Goal: Task Accomplishment & Management: Use online tool/utility

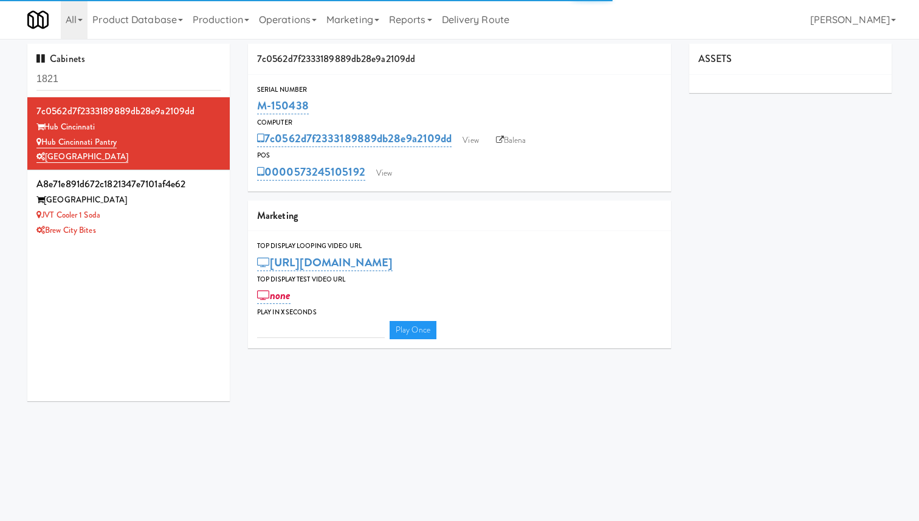
type input "3"
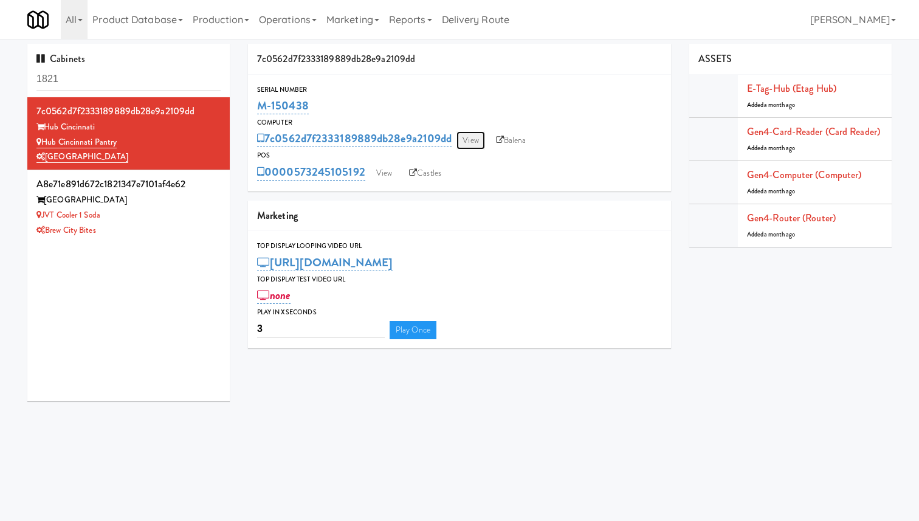
click at [471, 138] on link "View" at bounding box center [471, 140] width 28 height 18
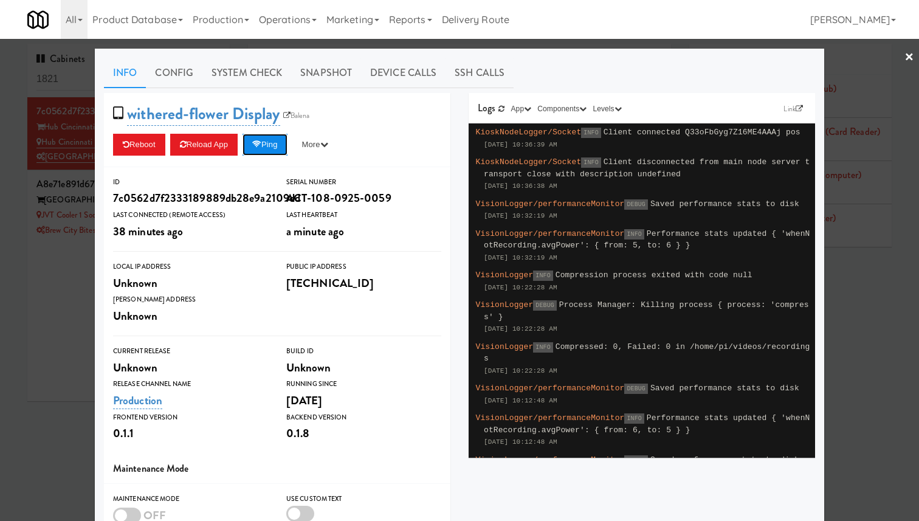
click at [271, 147] on button "Ping" at bounding box center [265, 145] width 45 height 22
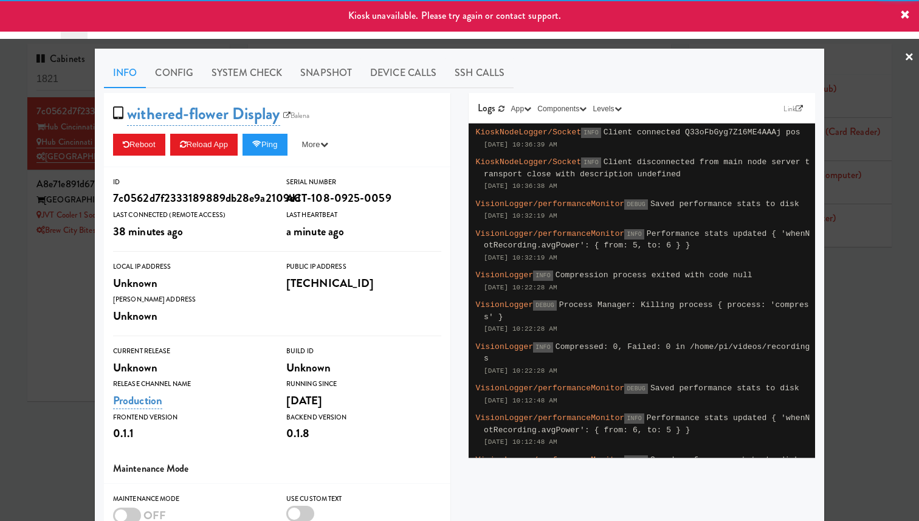
click at [72, 176] on div at bounding box center [459, 260] width 919 height 521
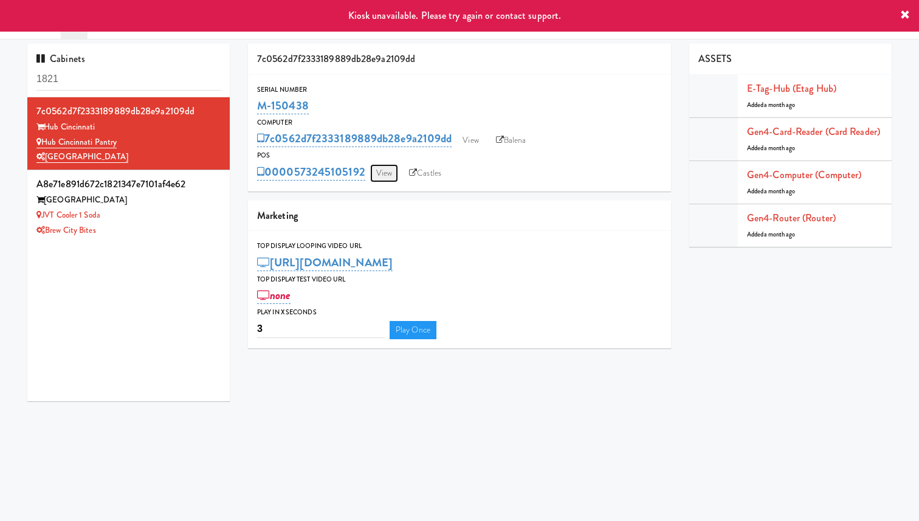
click at [387, 171] on link "View" at bounding box center [384, 173] width 28 height 18
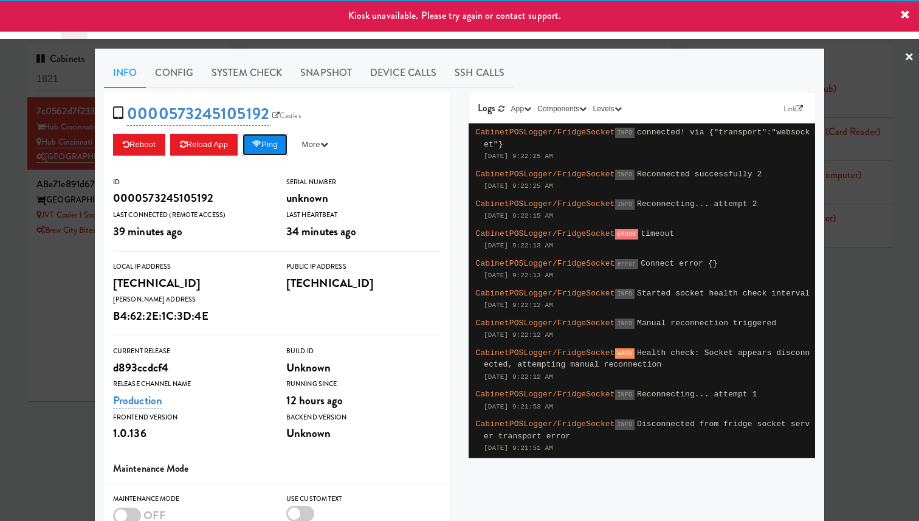
click at [285, 143] on button "Ping" at bounding box center [265, 145] width 45 height 22
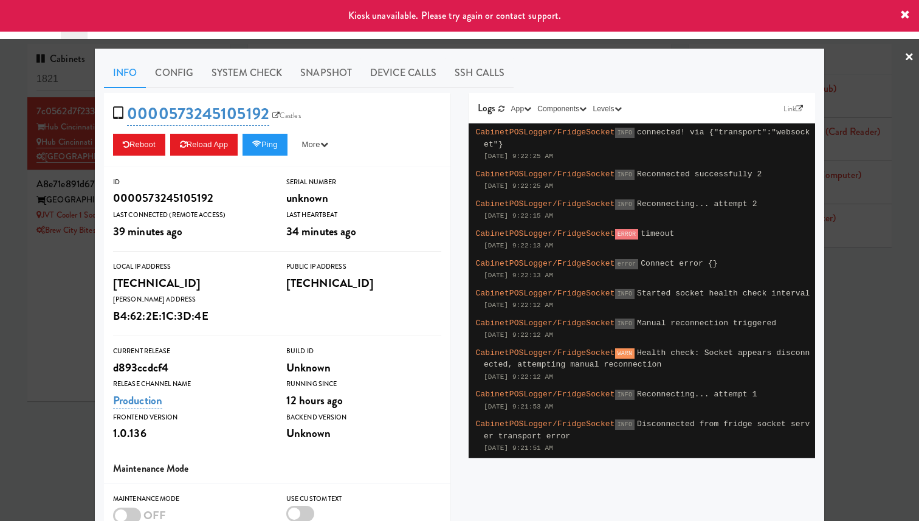
click at [45, 161] on div at bounding box center [459, 260] width 919 height 521
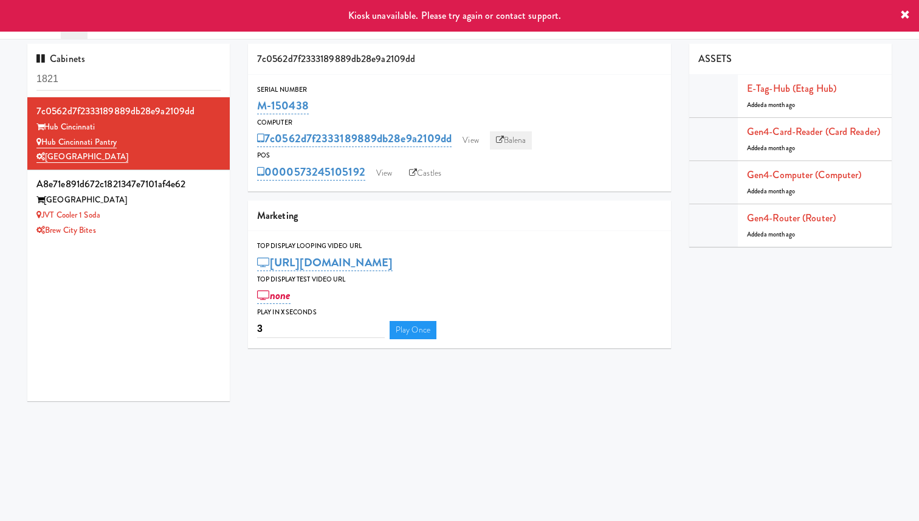
click at [508, 136] on link "Balena" at bounding box center [511, 140] width 43 height 18
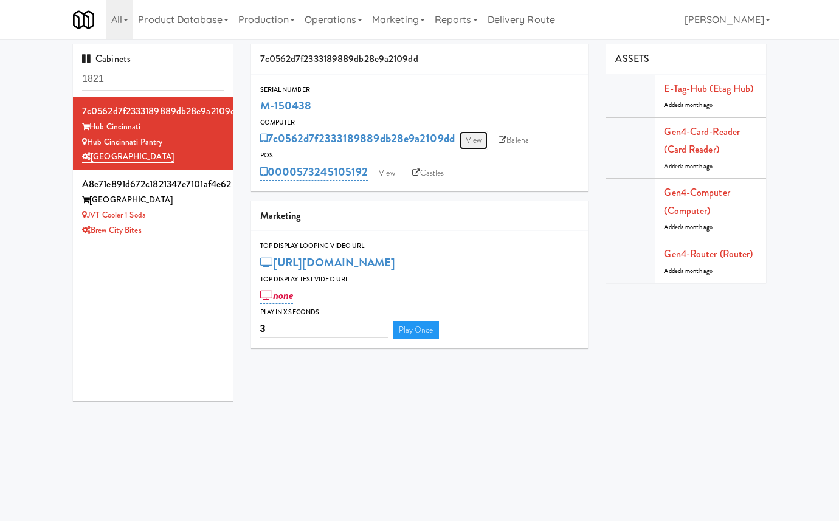
click at [473, 139] on link "View" at bounding box center [474, 140] width 28 height 18
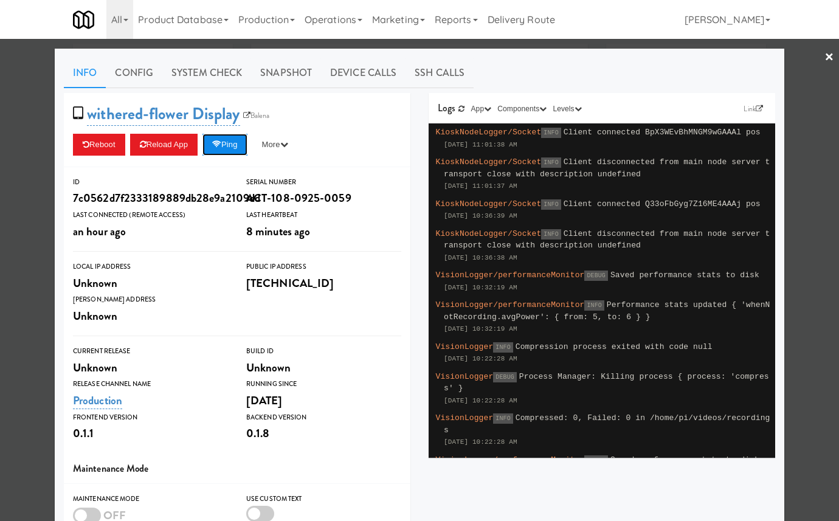
click at [246, 148] on button "Ping" at bounding box center [224, 145] width 45 height 22
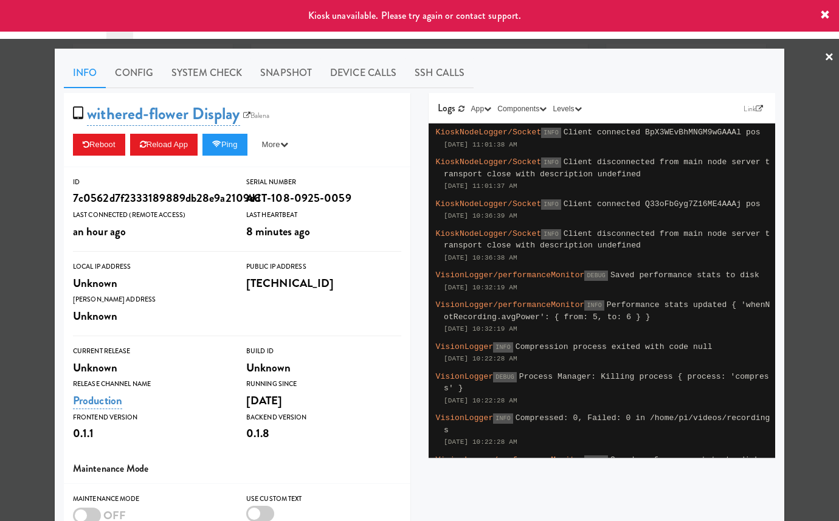
click at [19, 185] on div at bounding box center [419, 260] width 839 height 521
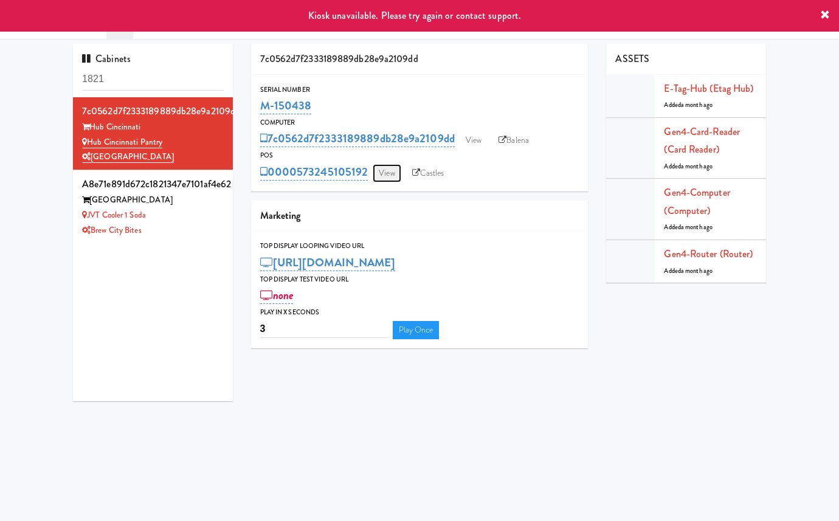
click at [381, 174] on link "View" at bounding box center [387, 173] width 28 height 18
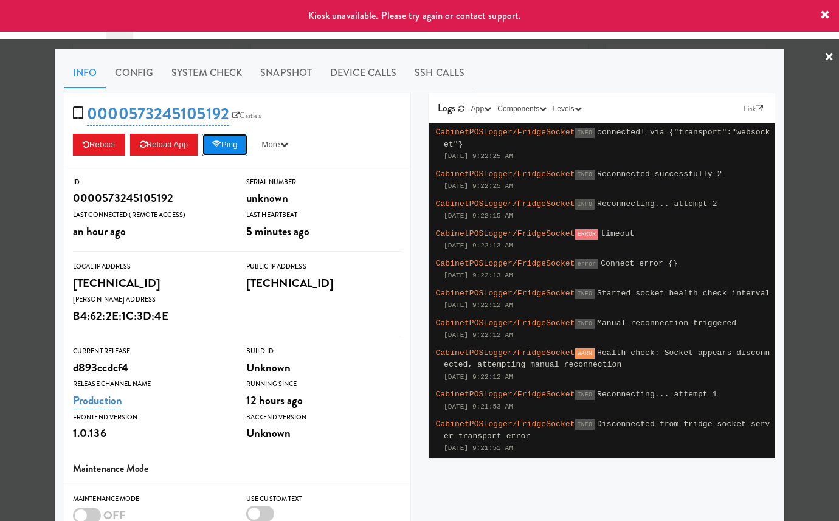
click at [227, 142] on button "Ping" at bounding box center [224, 145] width 45 height 22
click at [234, 143] on button "Ping" at bounding box center [224, 145] width 45 height 22
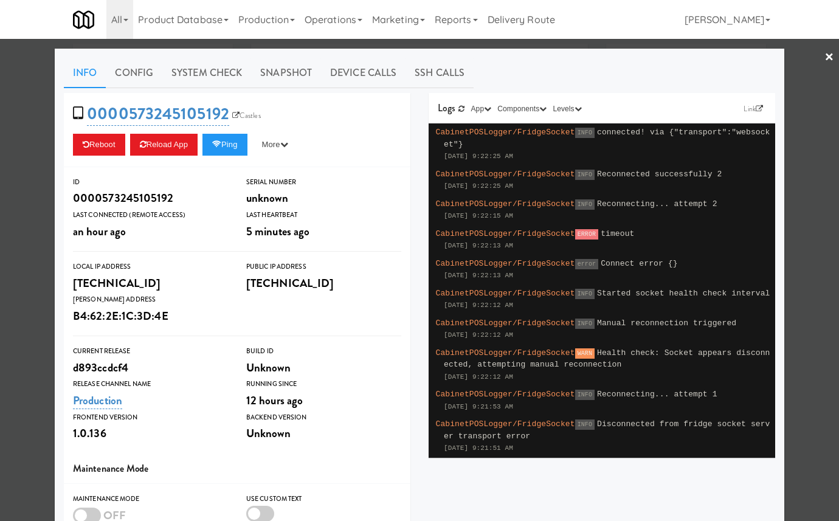
click at [37, 157] on div at bounding box center [419, 260] width 839 height 521
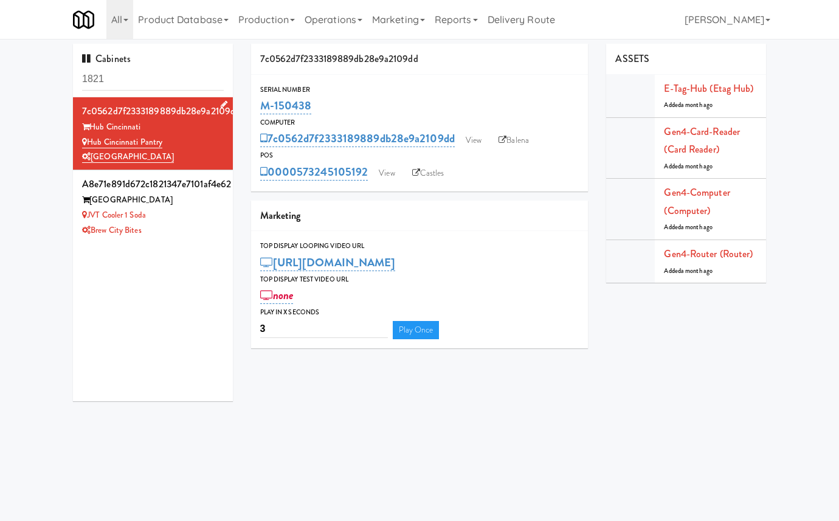
drag, startPoint x: 174, startPoint y: 140, endPoint x: 85, endPoint y: 141, distance: 89.4
click at [85, 141] on div "Hub Cincinnati Pantry" at bounding box center [153, 142] width 142 height 15
copy link "Hub Cincinnati Pantry"
click at [178, 148] on div "Hub Cincinnati Pantry" at bounding box center [153, 142] width 142 height 15
drag, startPoint x: 181, startPoint y: 143, endPoint x: 88, endPoint y: 143, distance: 92.4
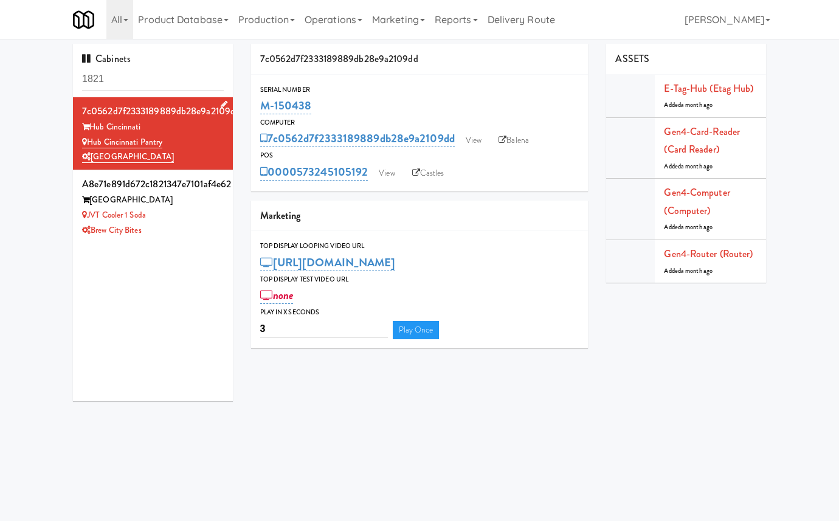
click at [88, 143] on div "Hub Cincinnati Pantry" at bounding box center [153, 142] width 142 height 15
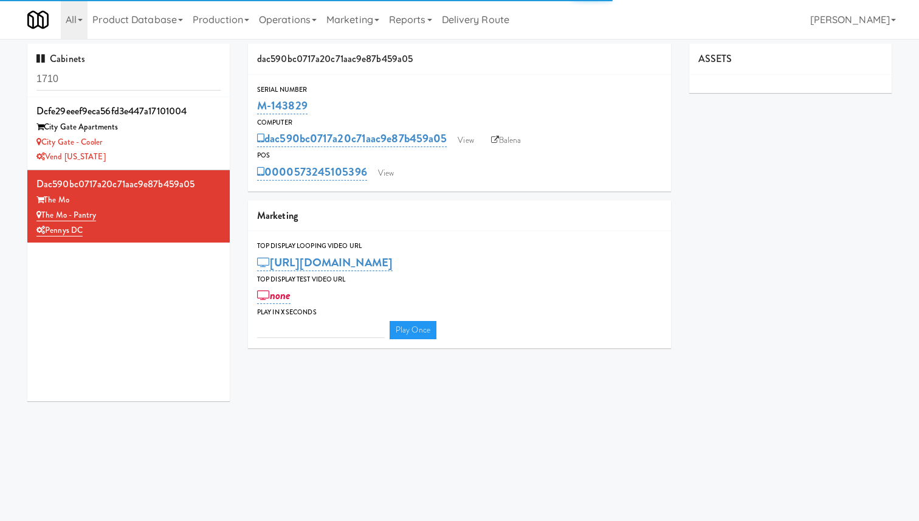
type input "3"
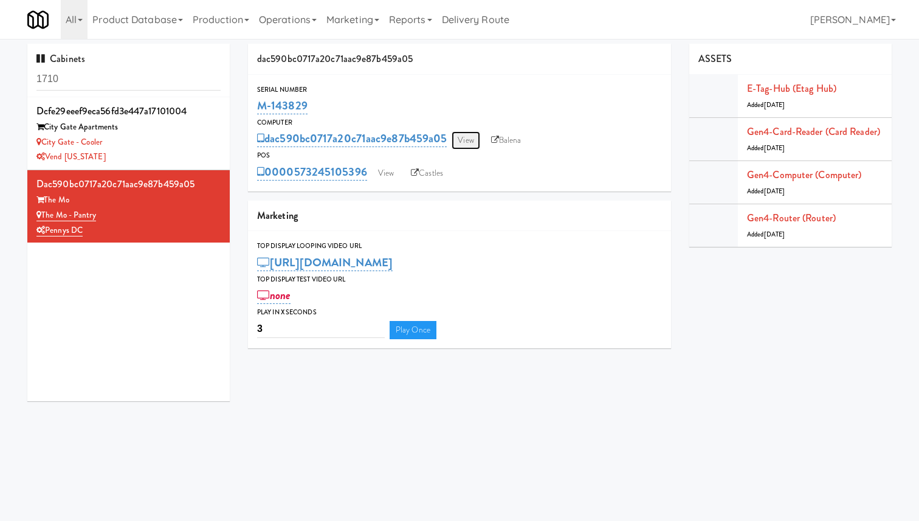
click at [466, 143] on link "View" at bounding box center [466, 140] width 28 height 18
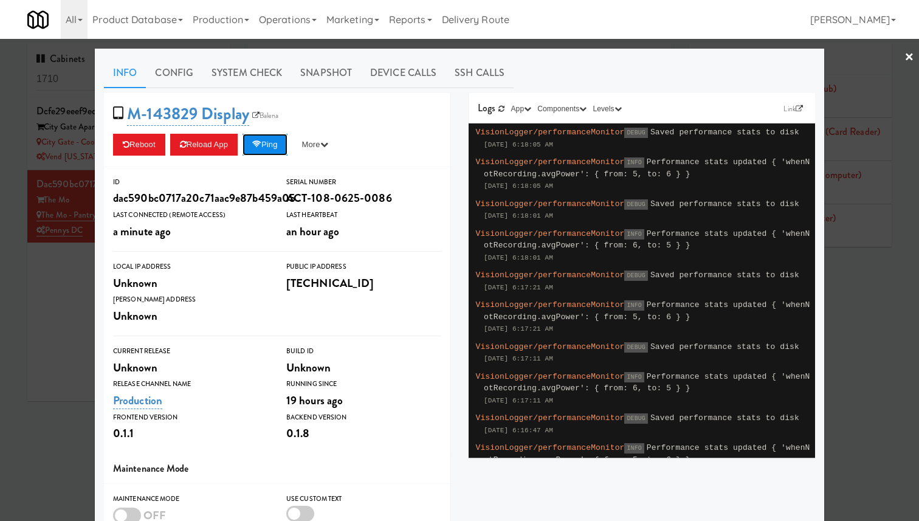
click at [282, 143] on button "Ping" at bounding box center [265, 145] width 45 height 22
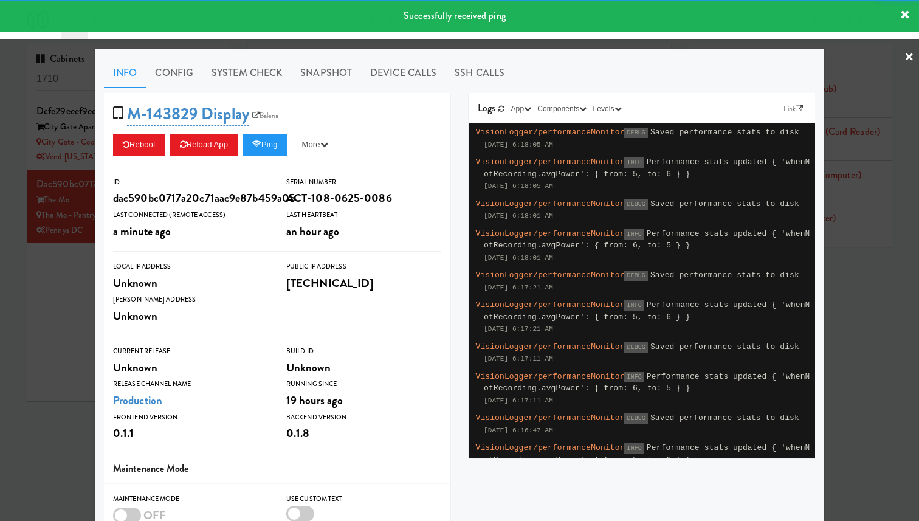
click at [24, 170] on div at bounding box center [459, 260] width 919 height 521
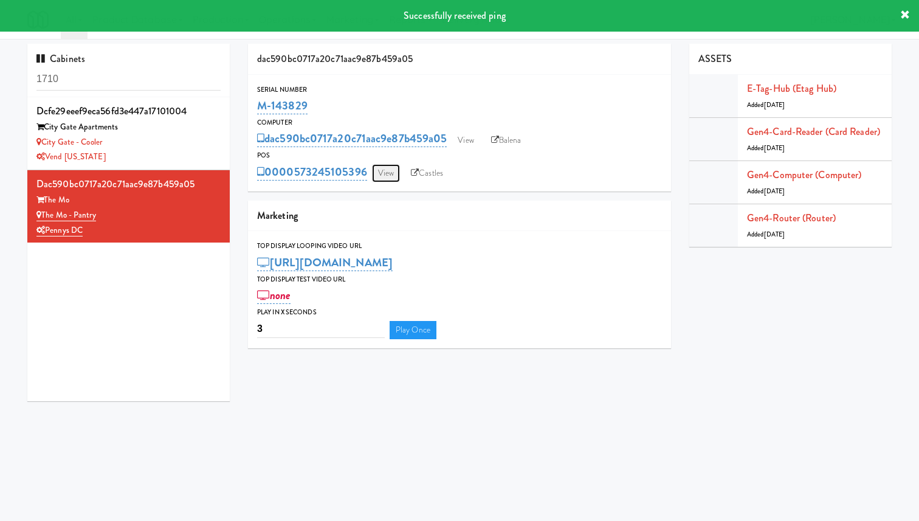
click at [378, 164] on link "View" at bounding box center [386, 173] width 28 height 18
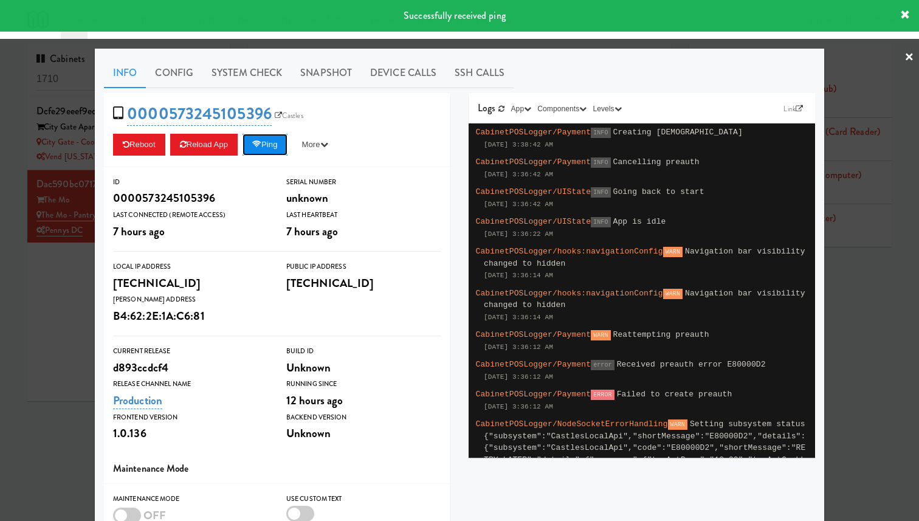
click at [275, 142] on button "Ping" at bounding box center [265, 145] width 45 height 22
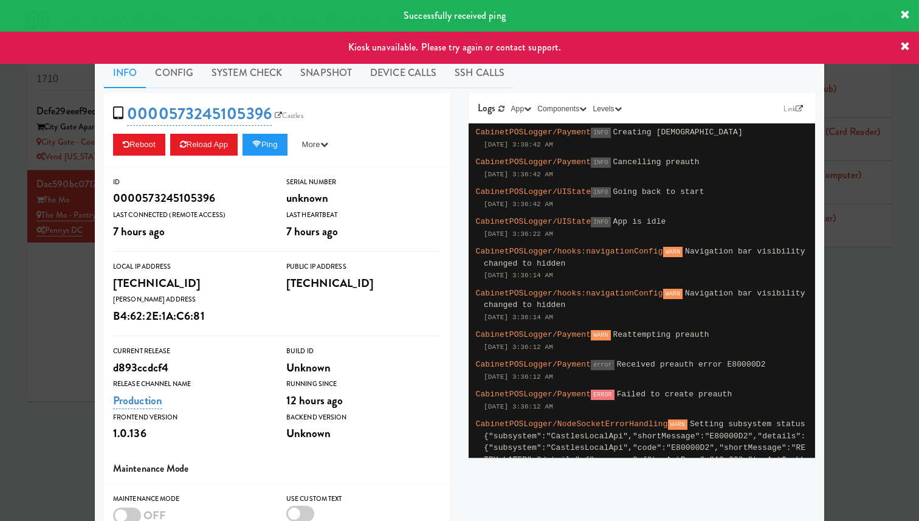
click at [43, 175] on div at bounding box center [459, 260] width 919 height 521
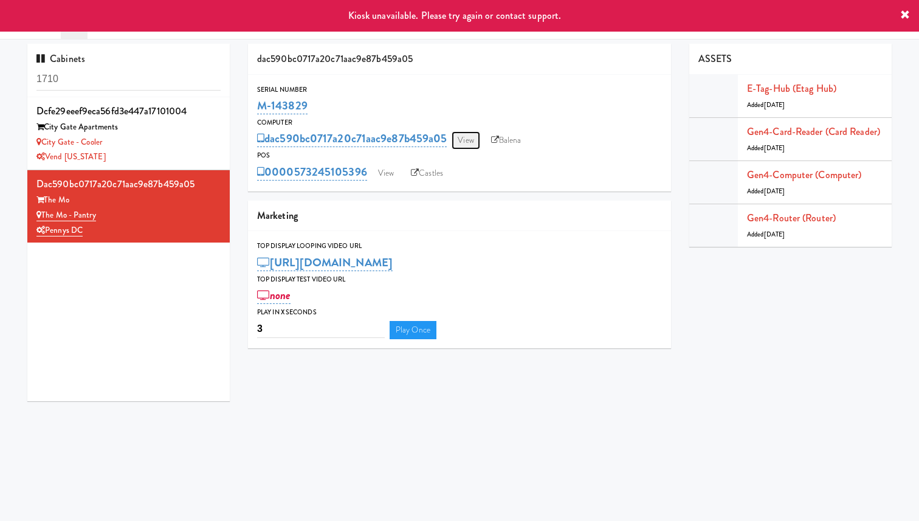
click at [470, 140] on link "View" at bounding box center [466, 140] width 28 height 18
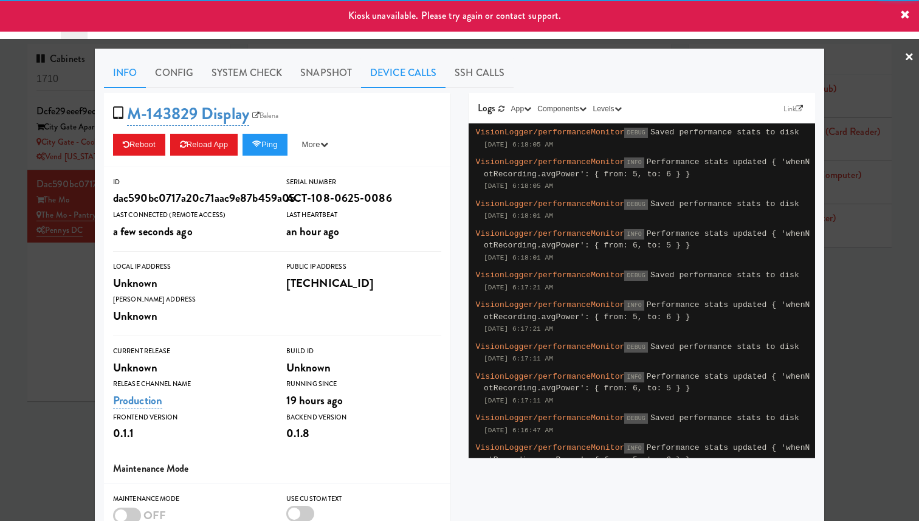
click at [418, 69] on link "Device Calls" at bounding box center [403, 73] width 85 height 30
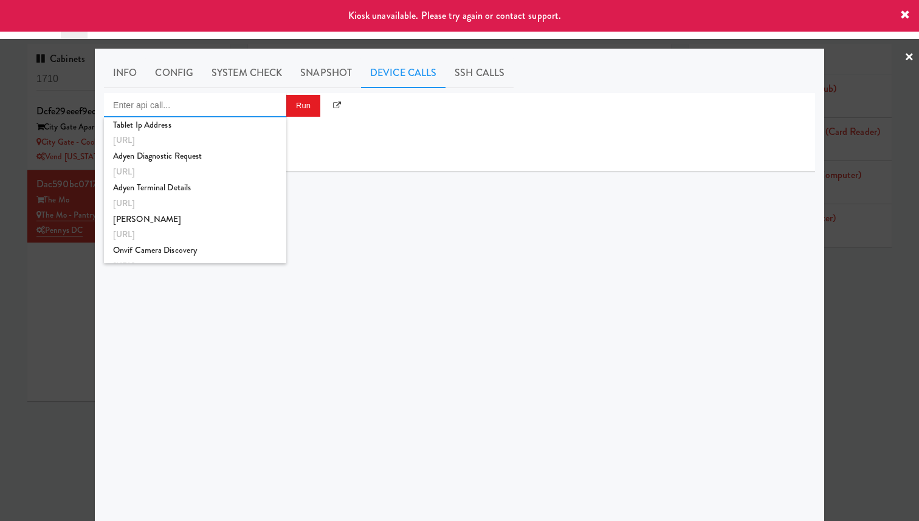
click at [229, 116] on input "Enter api call..." at bounding box center [195, 105] width 182 height 24
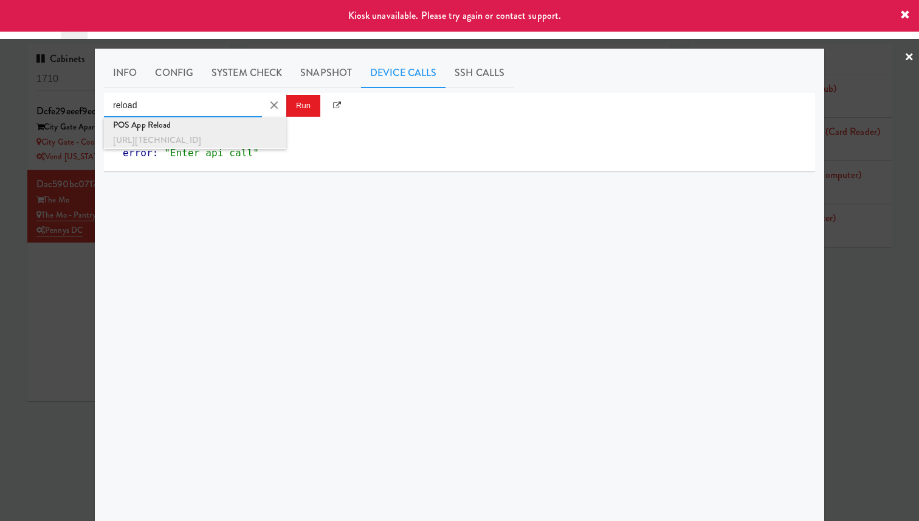
click at [224, 141] on div "http://192.168.11.4:3000/app/reload" at bounding box center [195, 141] width 164 height 16
type input "POS App Reload"
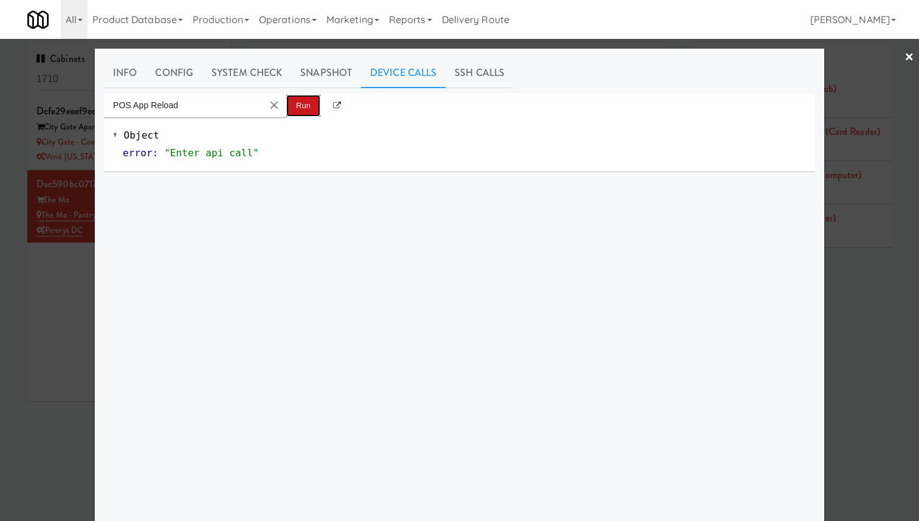
click at [306, 102] on button "Run" at bounding box center [303, 106] width 34 height 22
click at [65, 140] on div at bounding box center [459, 260] width 919 height 521
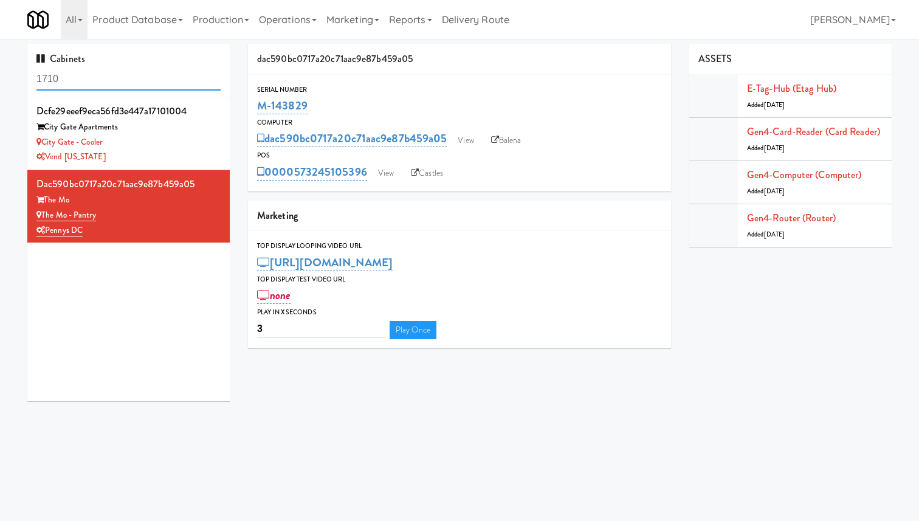
click at [91, 83] on input "1710" at bounding box center [128, 79] width 184 height 22
type input "rosedale"
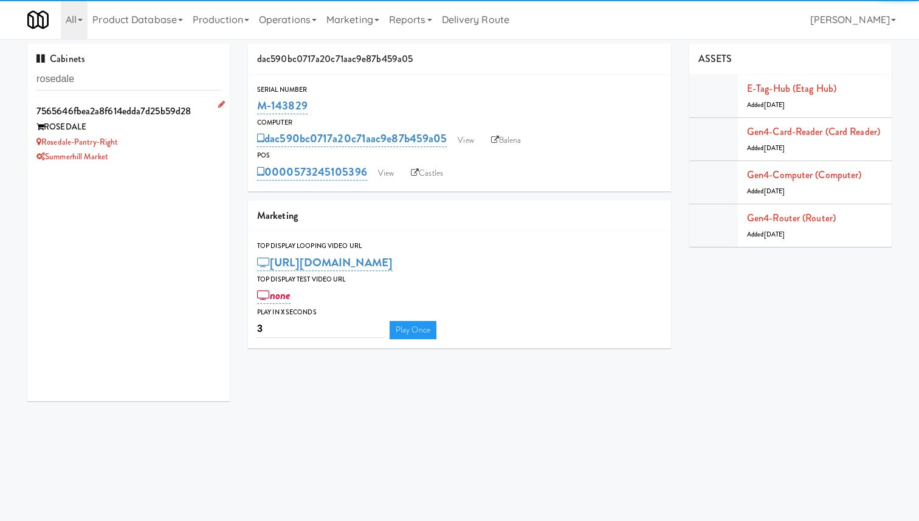
click at [150, 147] on div "Rosedale-Pantry-Right" at bounding box center [128, 142] width 184 height 15
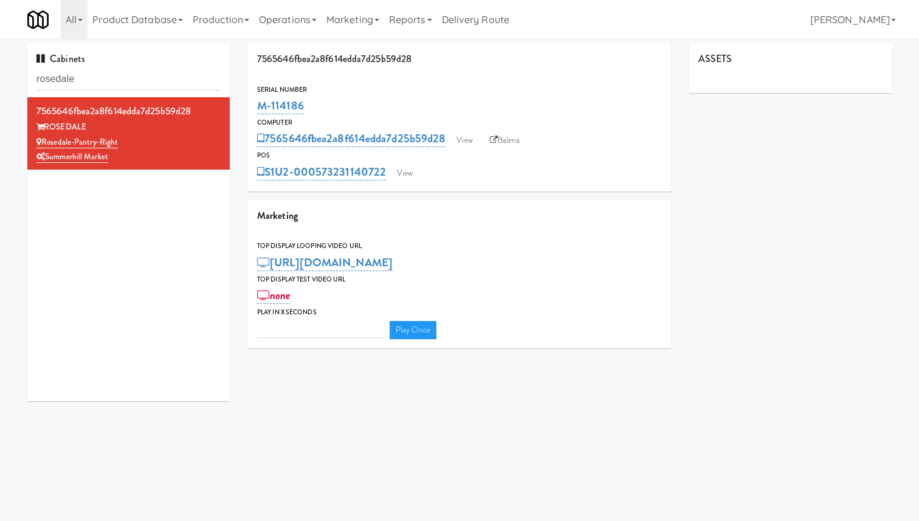
type input "3"
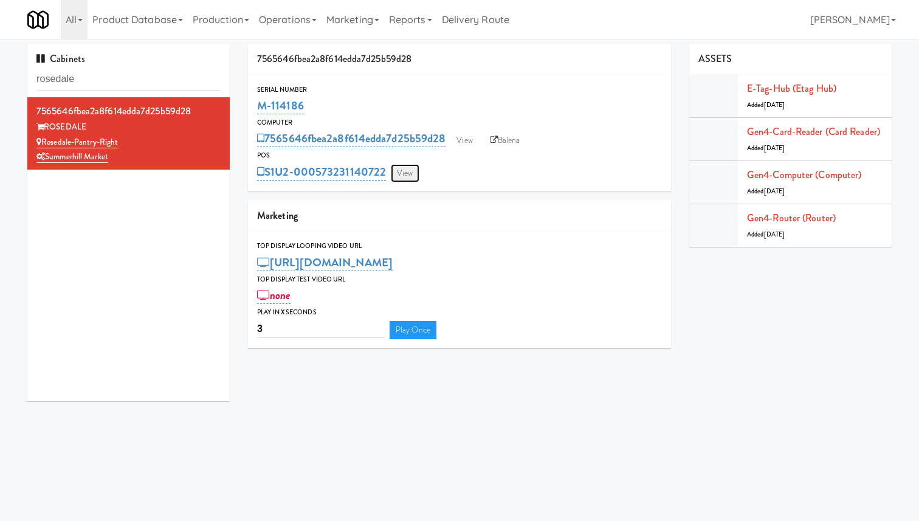
click at [407, 168] on link "View" at bounding box center [405, 173] width 28 height 18
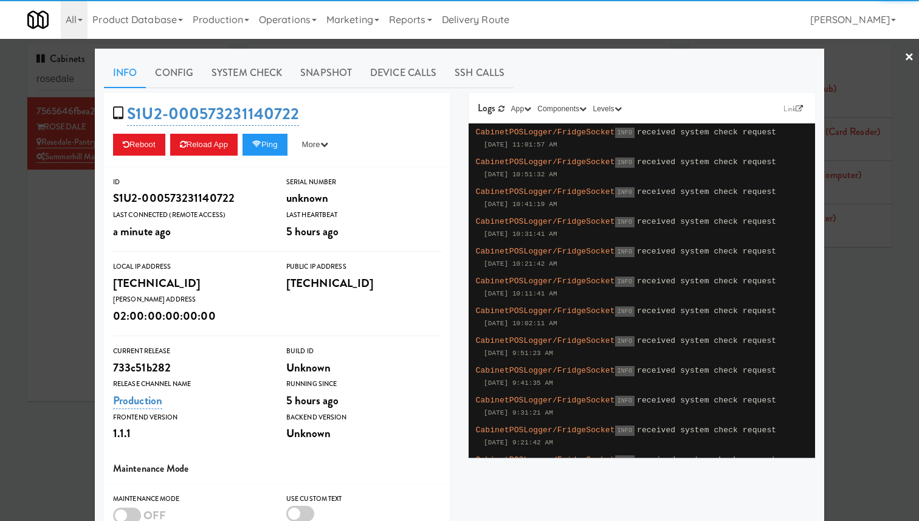
click at [38, 213] on div at bounding box center [459, 260] width 919 height 521
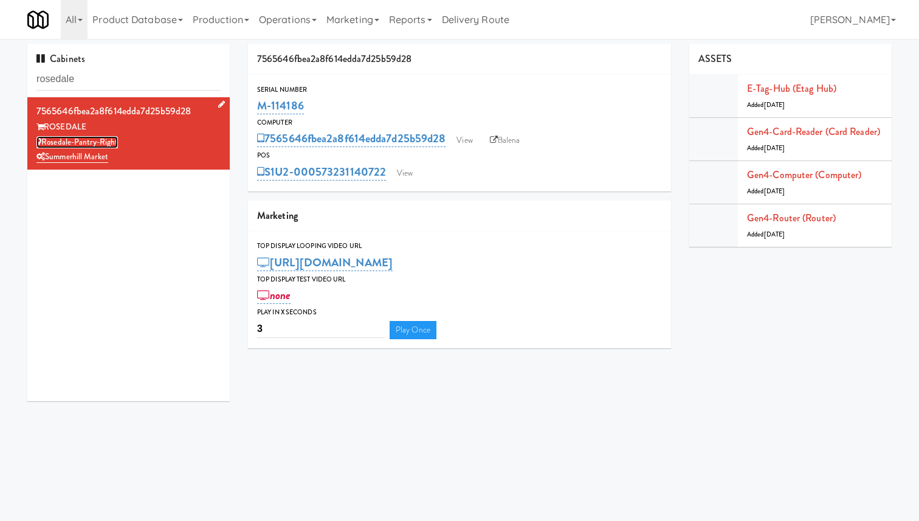
click at [97, 143] on link "Rosedale-Pantry-Right" at bounding box center [76, 142] width 81 height 12
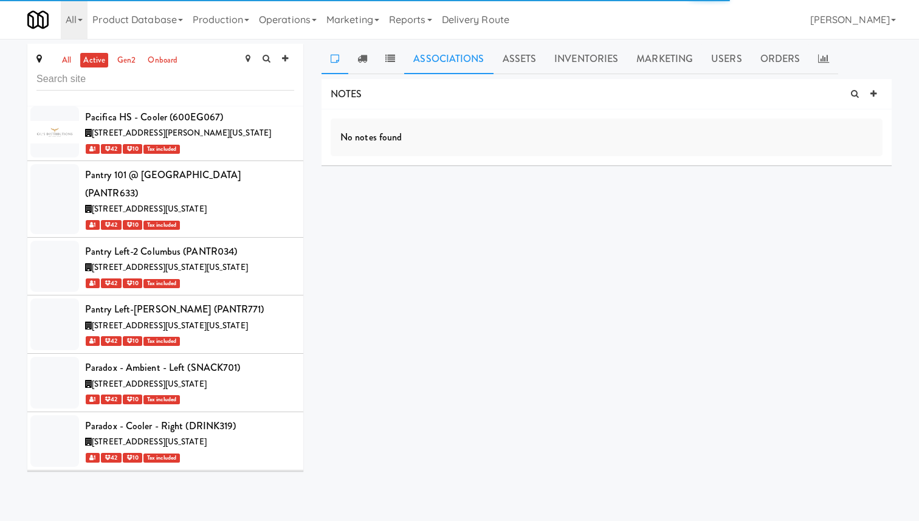
scroll to position [38313, 0]
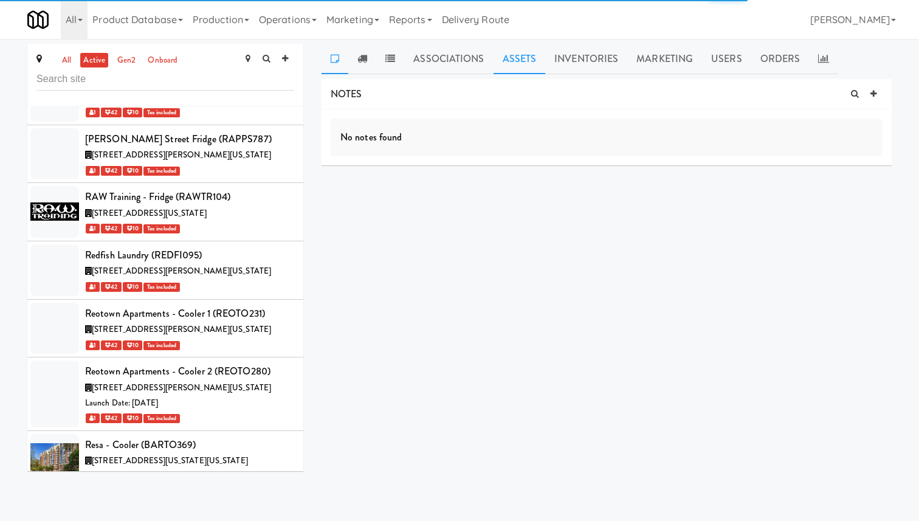
click at [508, 59] on link "Assets" at bounding box center [520, 59] width 52 height 30
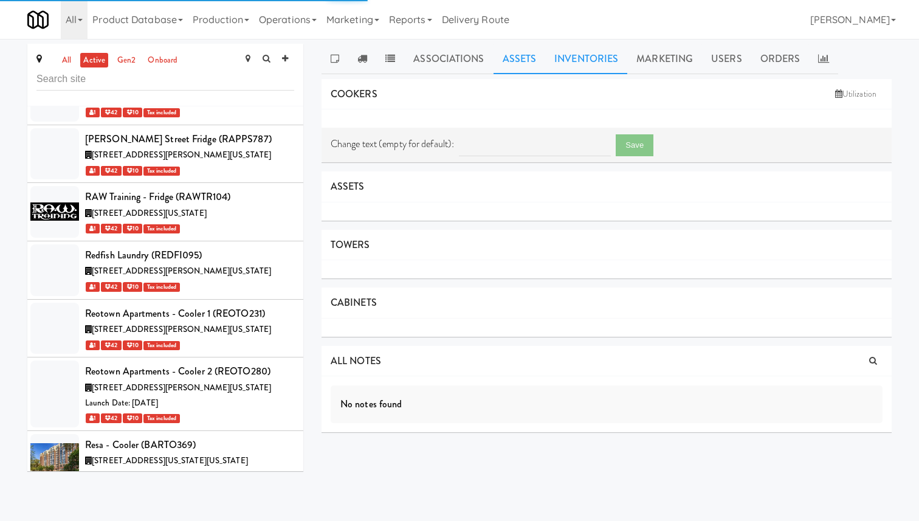
click at [560, 62] on link "Inventories" at bounding box center [586, 59] width 82 height 30
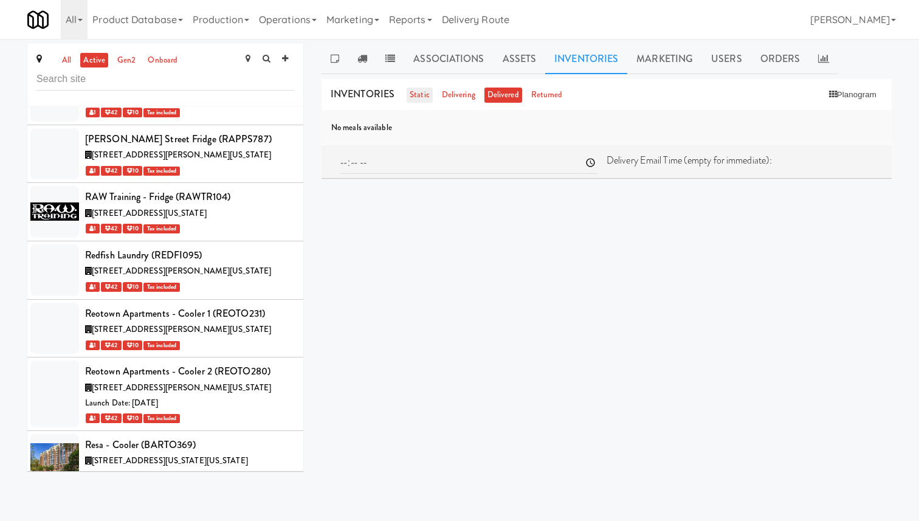
click at [416, 99] on link "static" at bounding box center [420, 95] width 26 height 15
click at [846, 98] on button "Planogram" at bounding box center [853, 95] width 60 height 18
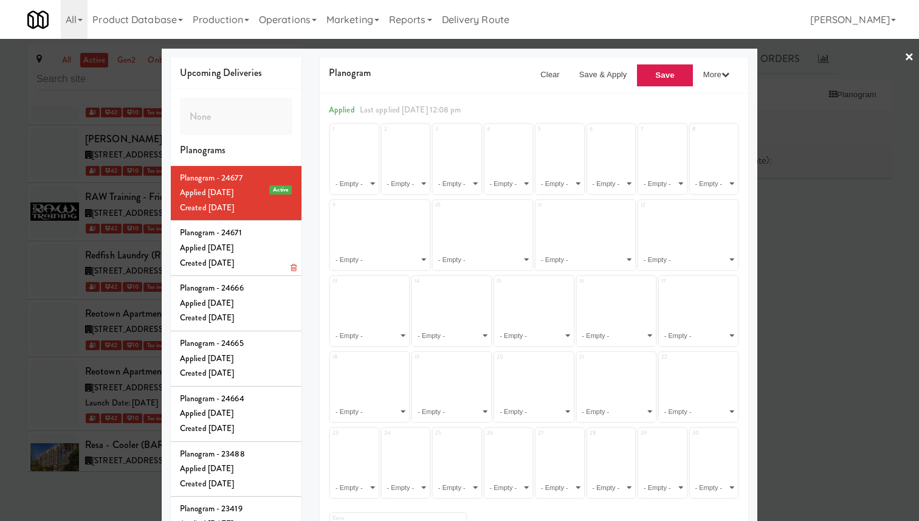
click at [274, 253] on div "Applied Sat Aug 23, 2025" at bounding box center [236, 248] width 112 height 15
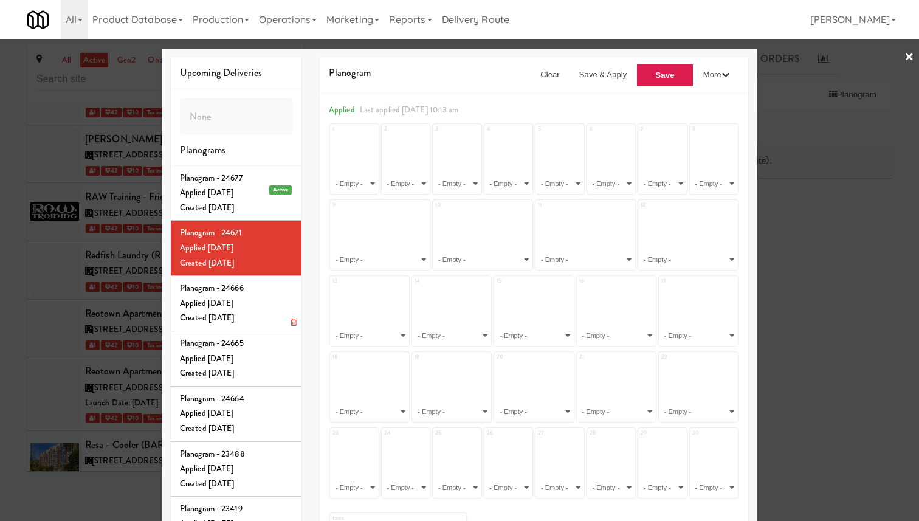
click at [267, 303] on div "Applied Sat Aug 23, 2025" at bounding box center [236, 303] width 112 height 15
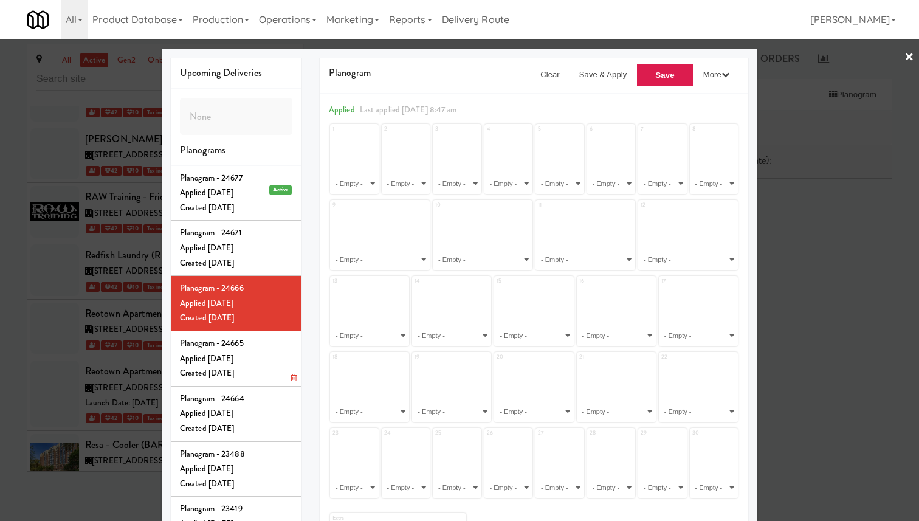
click at [264, 362] on div "Applied Sat Aug 23, 2025" at bounding box center [236, 358] width 112 height 15
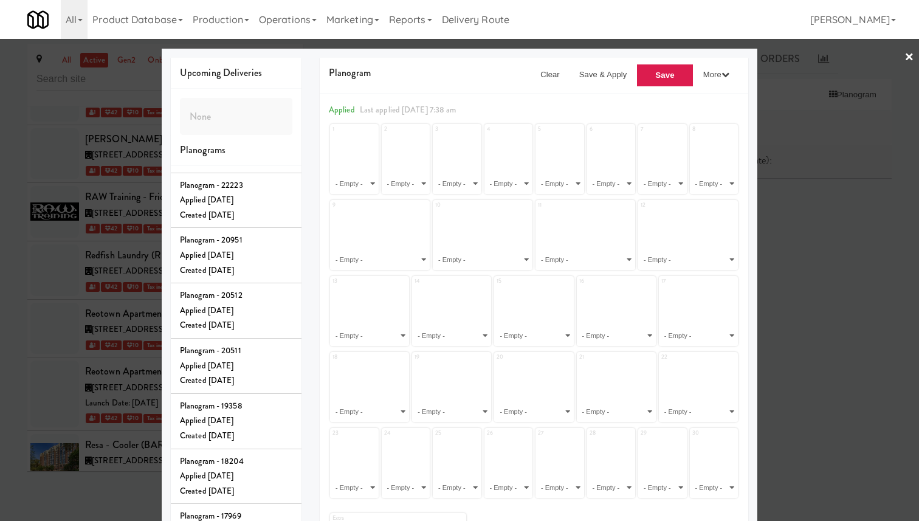
scroll to position [1126, 0]
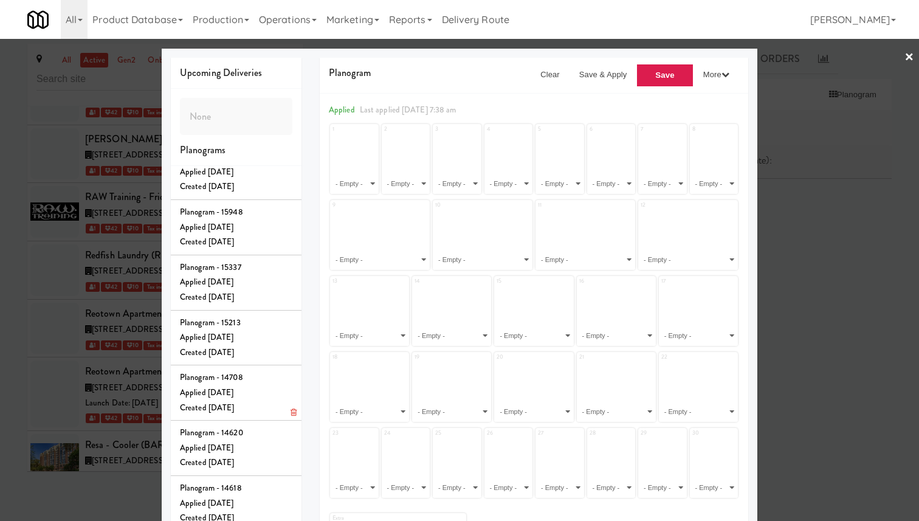
click at [267, 390] on div "Applied Fri May 09, 2025" at bounding box center [236, 392] width 112 height 15
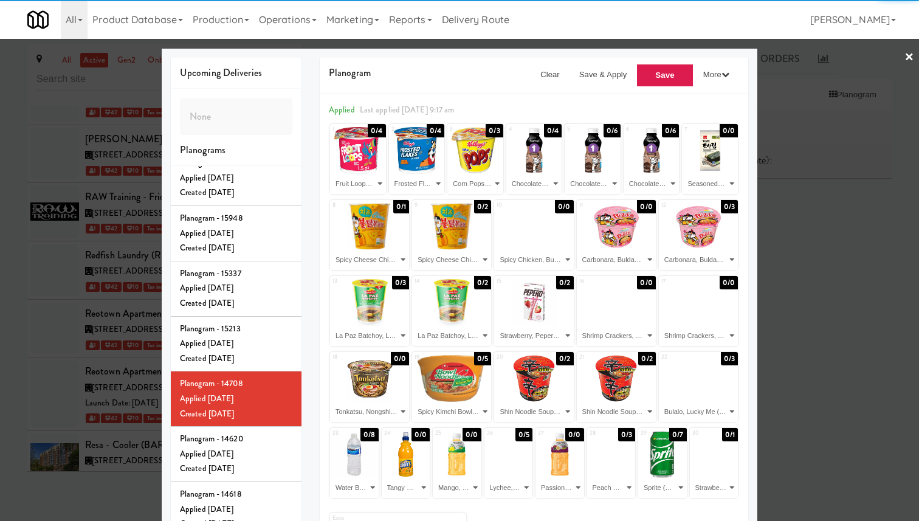
scroll to position [1126, 0]
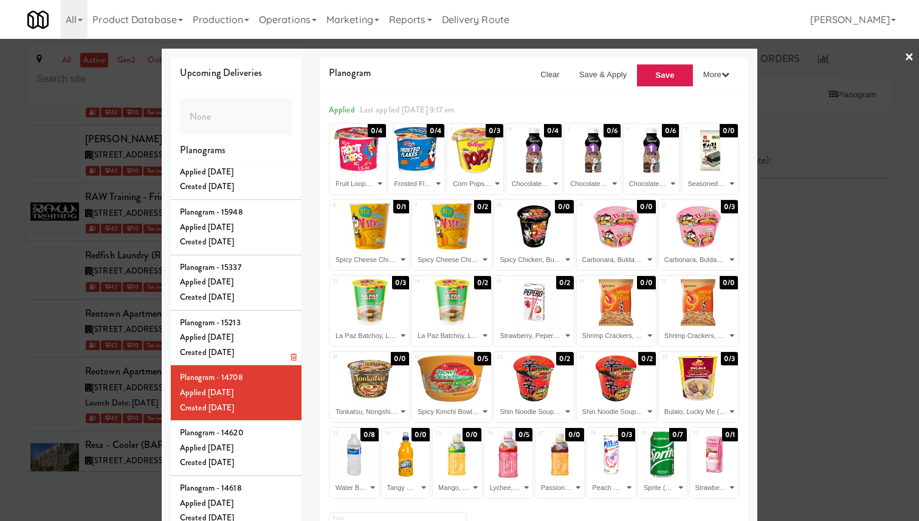
click at [261, 336] on div "Applied Fri May 09, 2025" at bounding box center [236, 337] width 112 height 15
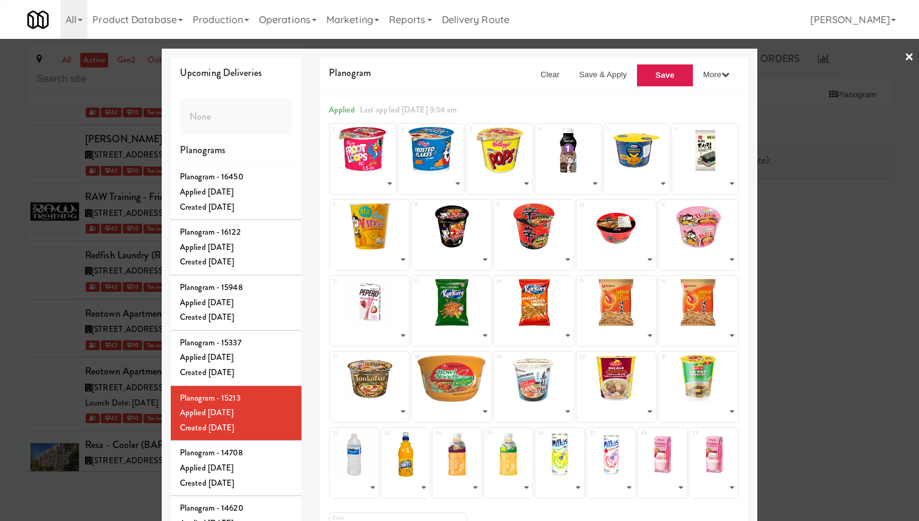
select select "number:218269"
select select "number:218298"
select select "number:218297"
select select "number:218296"
select select "number:222753"
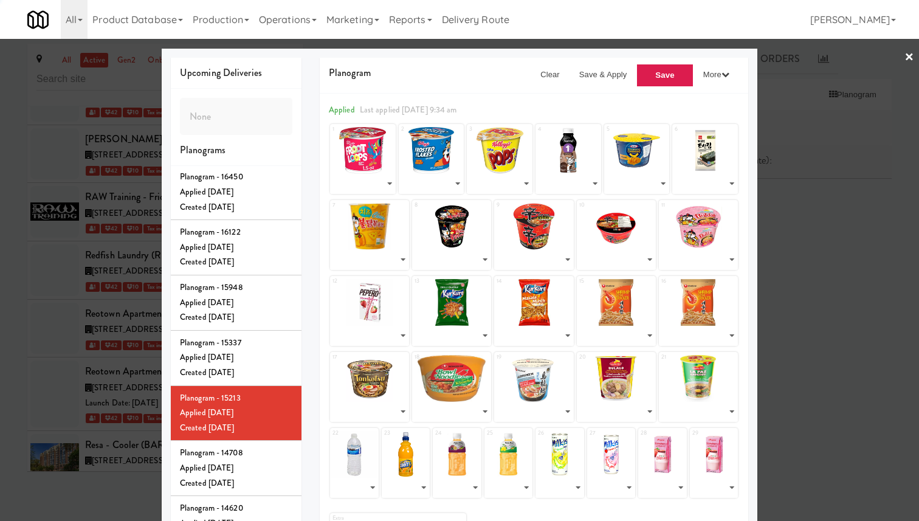
select select "number:218285"
select select "number:218292"
select select "number:218290"
select select "number:218280"
select select "number:222752"
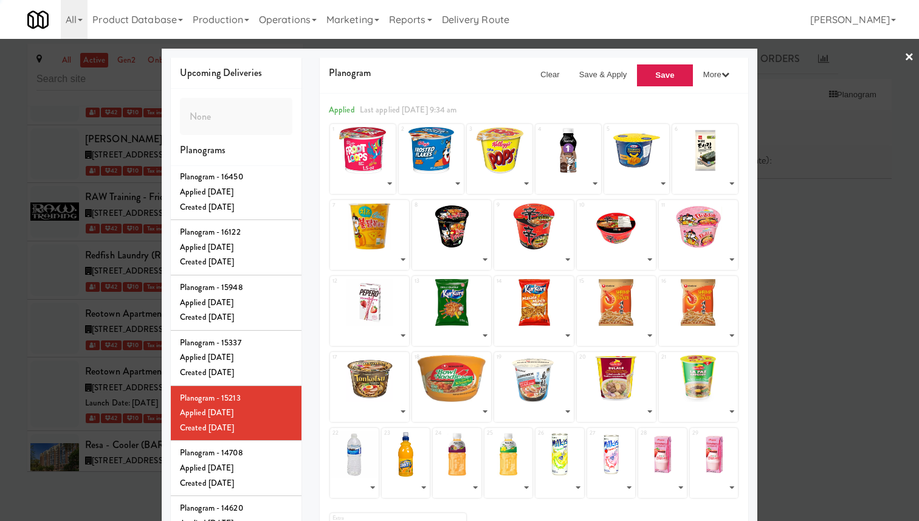
select select "number:218289"
select select "number:218293"
select select "number:222751"
select select "number:222750"
select select "number:218283"
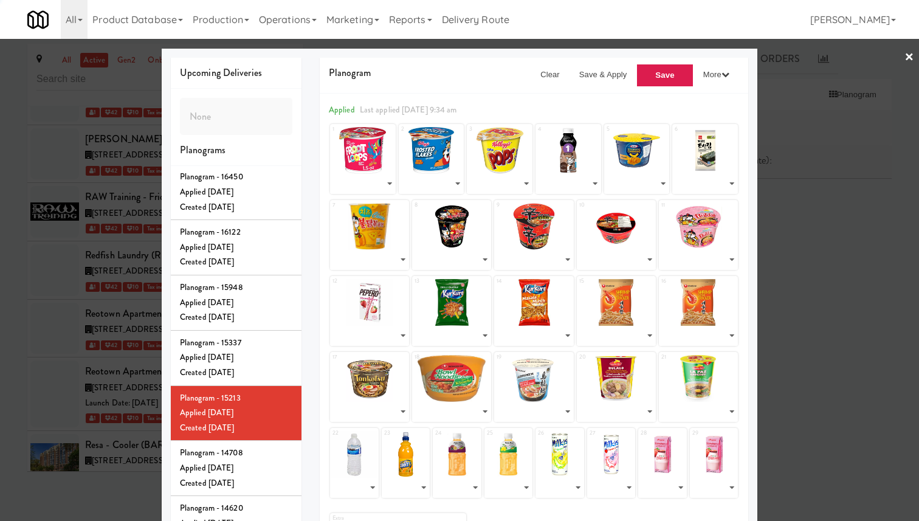
select select "number:218284"
select select "number:218282"
select select "number:218281"
select select "number:222749"
select select "number:218278"
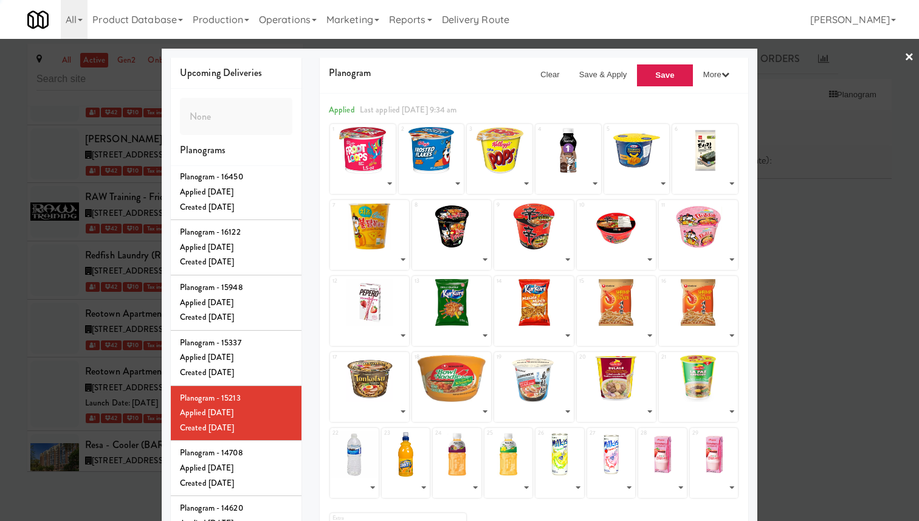
select select "number:218287"
select select "number:218277"
select select "number:218276"
select select "number:218273"
select select "number:218275"
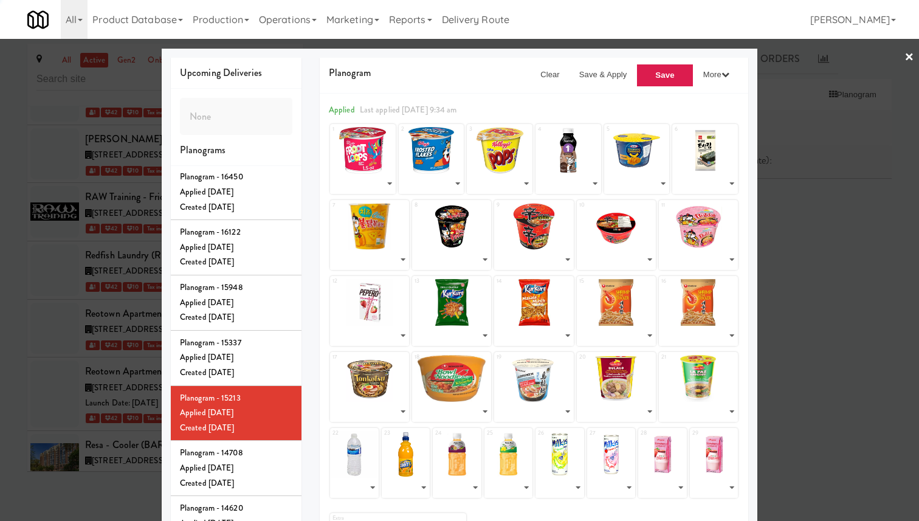
select select "number:222748"
select select "number:218272"
select select "number:222747"
select select "number:218270"
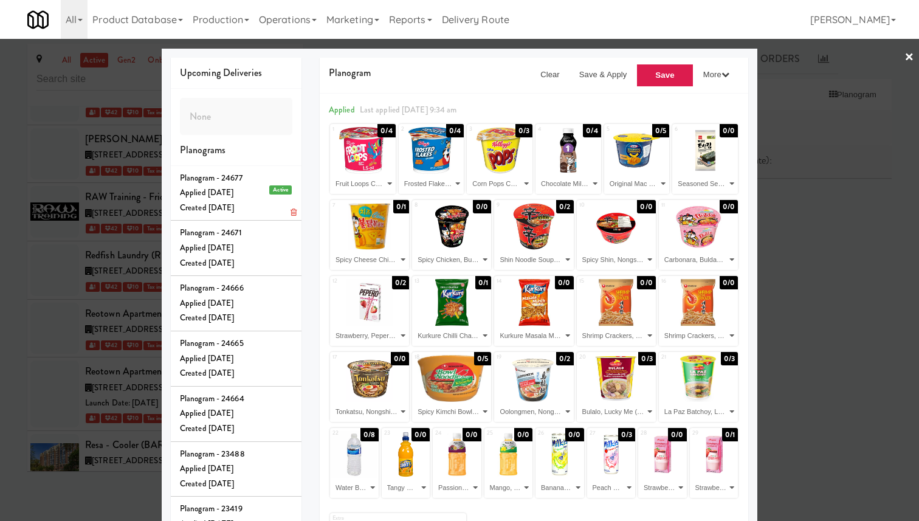
click at [233, 211] on div "Created Sat Aug 23, 2025" at bounding box center [236, 208] width 112 height 15
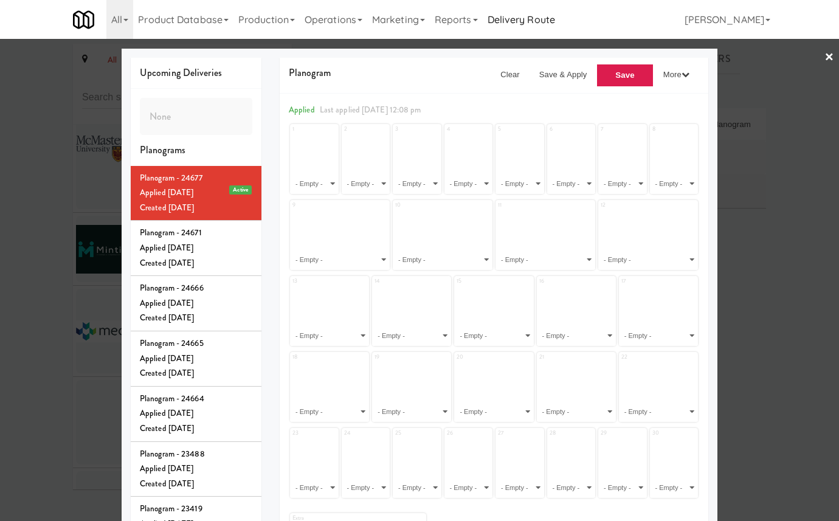
scroll to position [45334, 0]
click at [99, 150] on div at bounding box center [419, 260] width 839 height 521
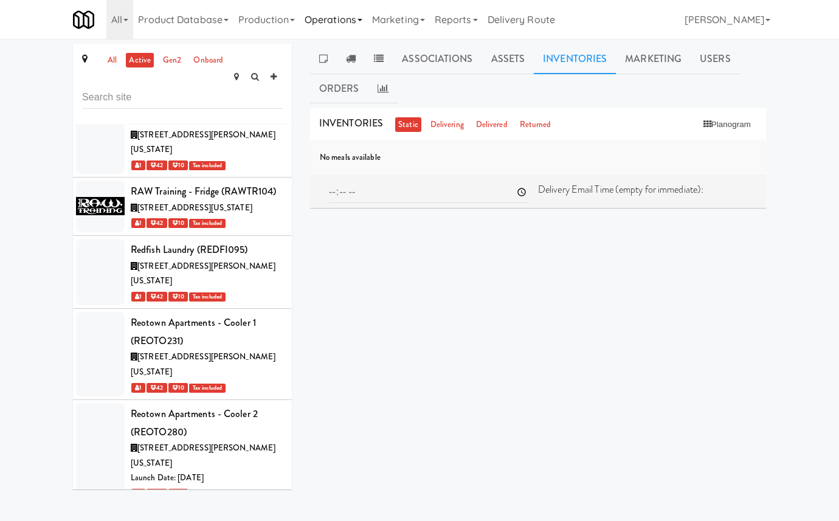
click at [365, 18] on link "Operations" at bounding box center [333, 19] width 67 height 39
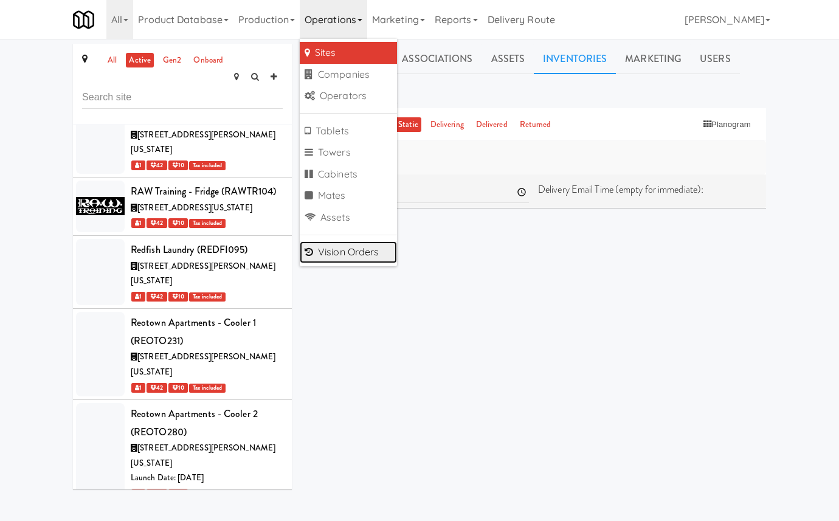
click at [364, 252] on link "Vision Orders" at bounding box center [348, 252] width 97 height 22
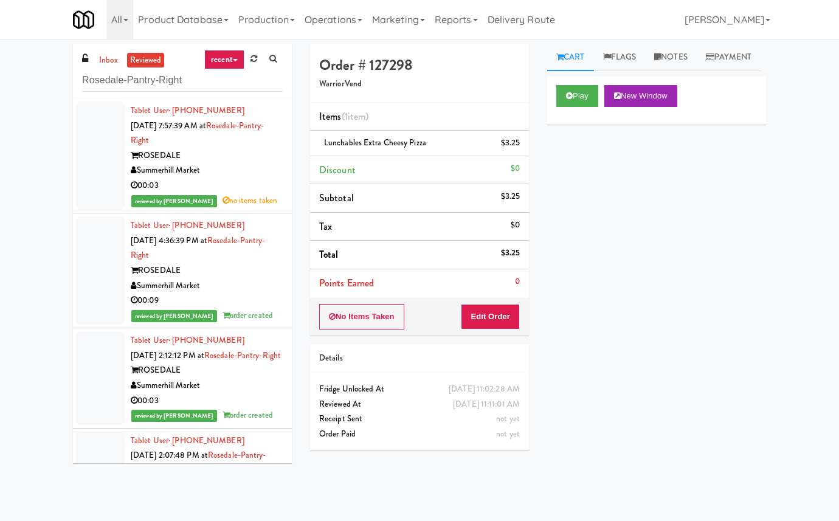
type input "Rosedale-Pantry-Right"
click at [105, 61] on link "inbox" at bounding box center [108, 60] width 25 height 15
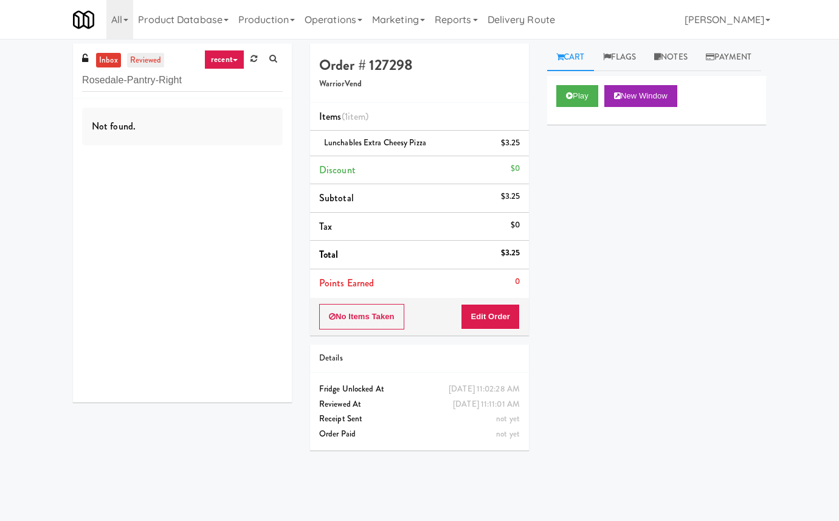
click at [149, 57] on link "reviewed" at bounding box center [146, 60] width 38 height 15
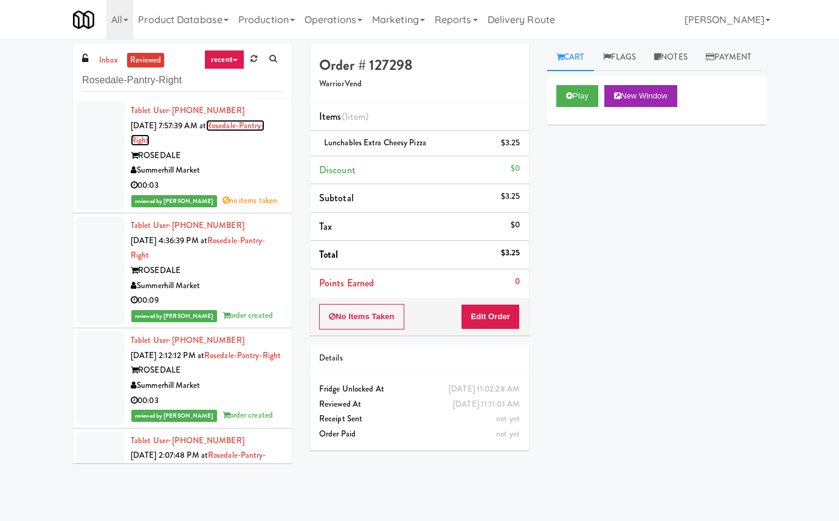
click at [244, 125] on link "Rosedale-Pantry-Right" at bounding box center [198, 133] width 134 height 27
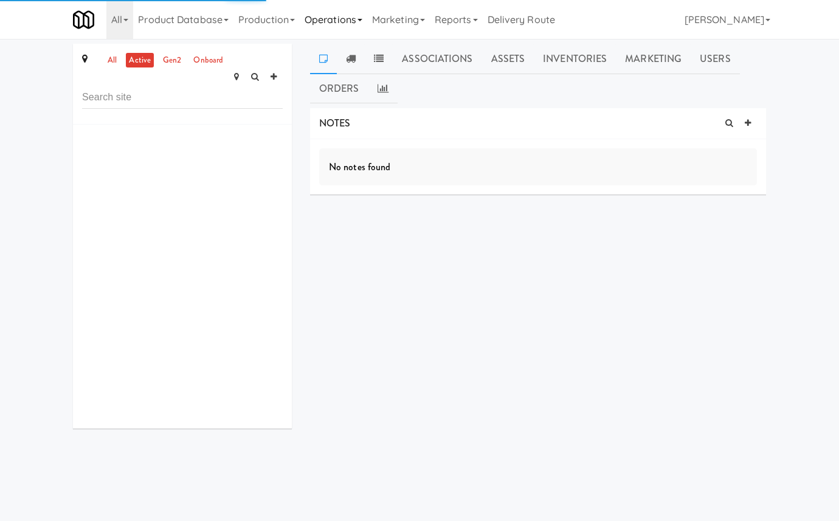
click at [340, 16] on link "Operations" at bounding box center [333, 19] width 67 height 39
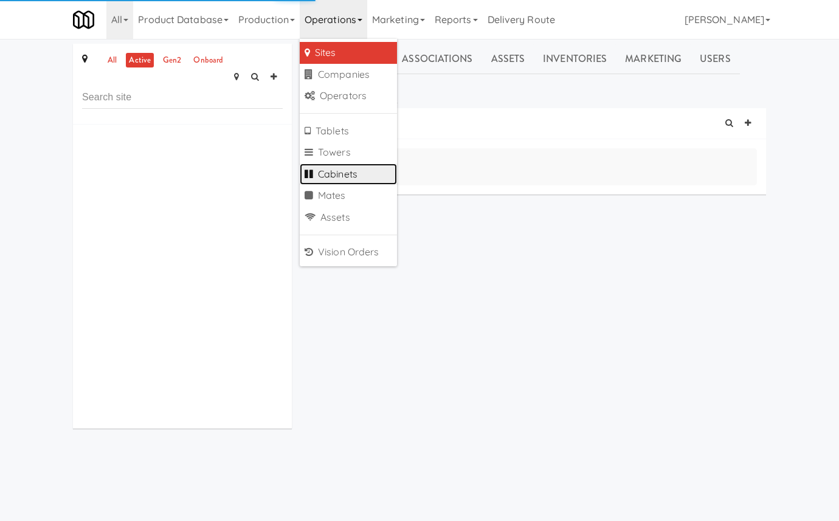
click at [347, 174] on link "Cabinets" at bounding box center [348, 175] width 97 height 22
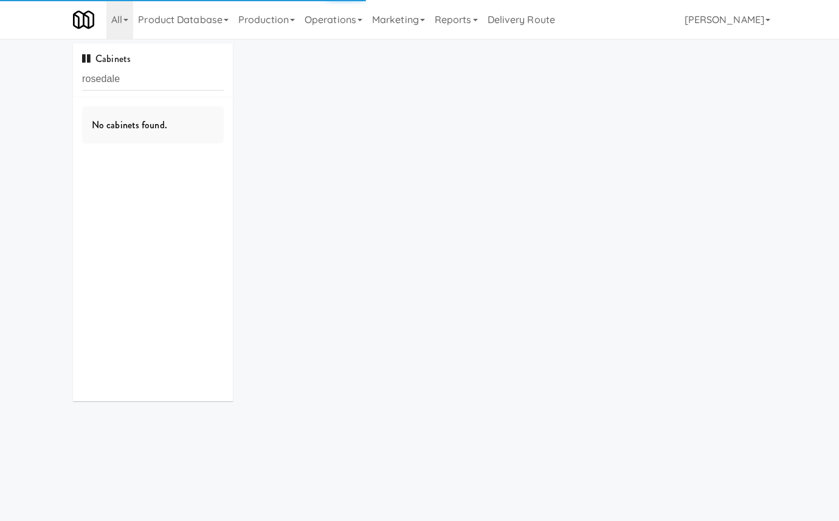
type input "rosedale"
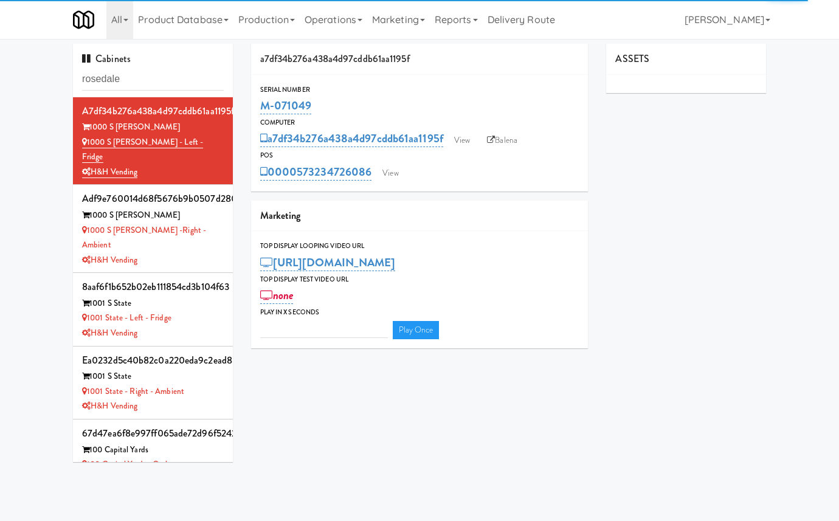
type input "3"
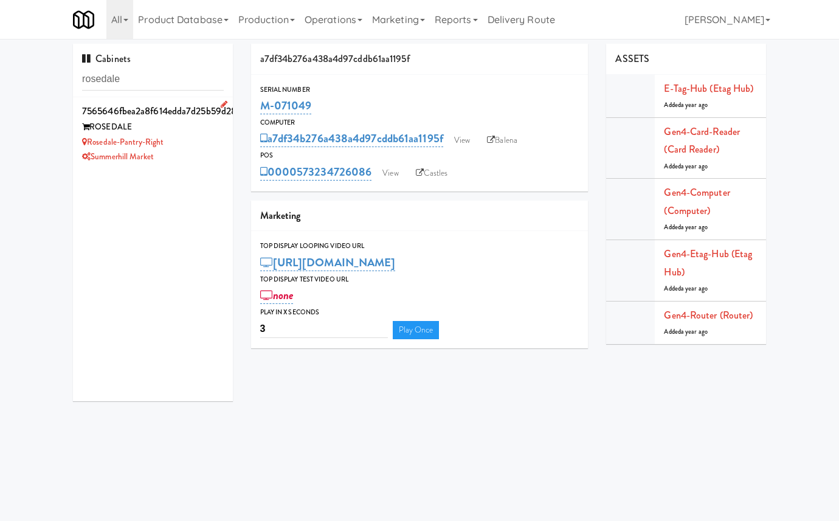
click at [218, 160] on div "Summerhill Market" at bounding box center [153, 157] width 142 height 15
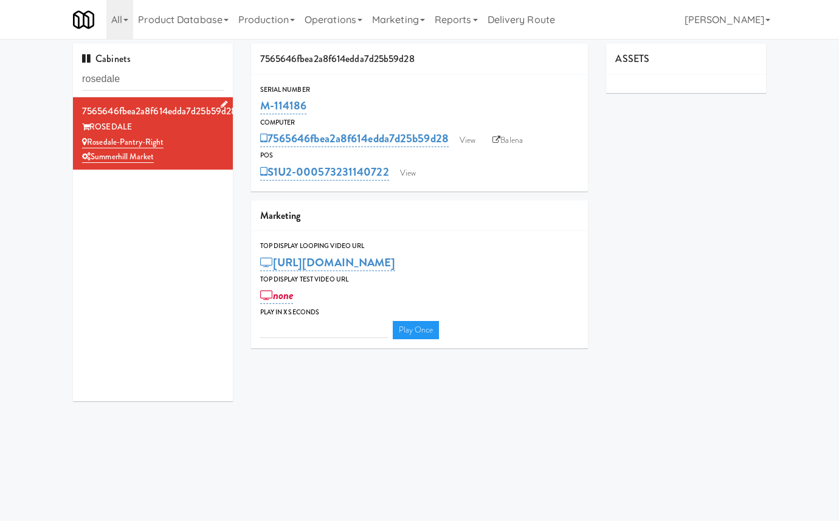
type input "3"
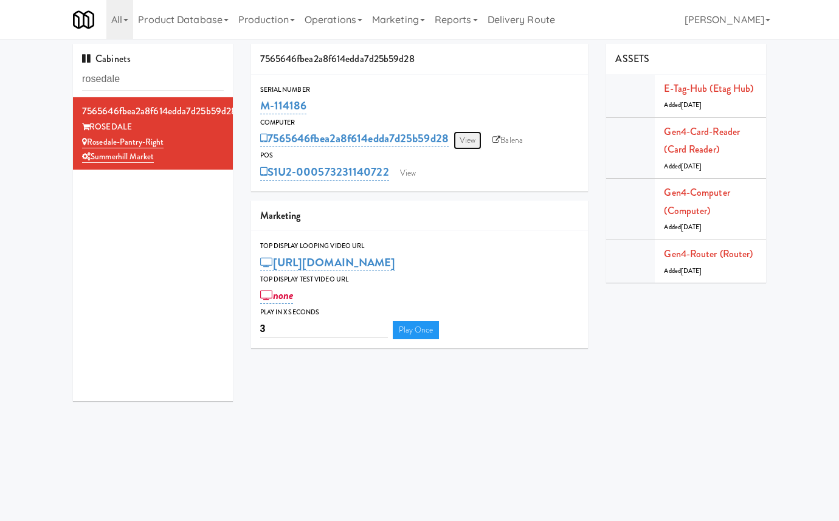
click at [475, 137] on link "View" at bounding box center [468, 140] width 28 height 18
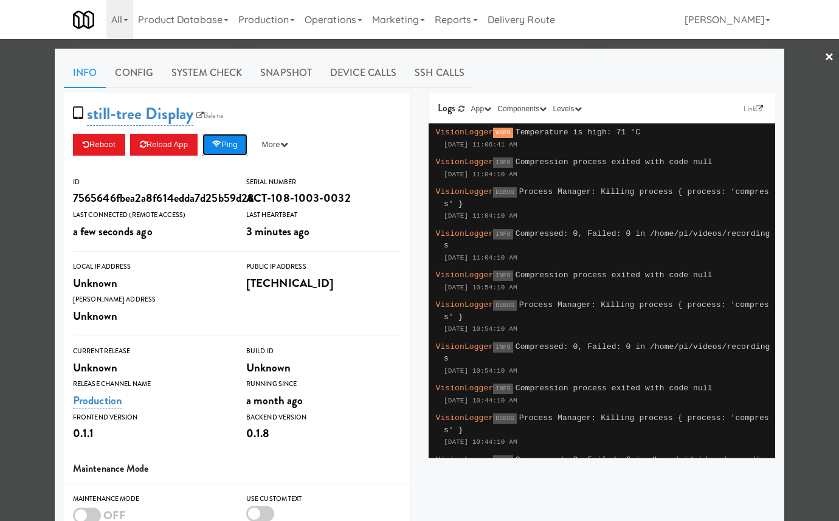
click at [227, 148] on button "Ping" at bounding box center [224, 145] width 45 height 22
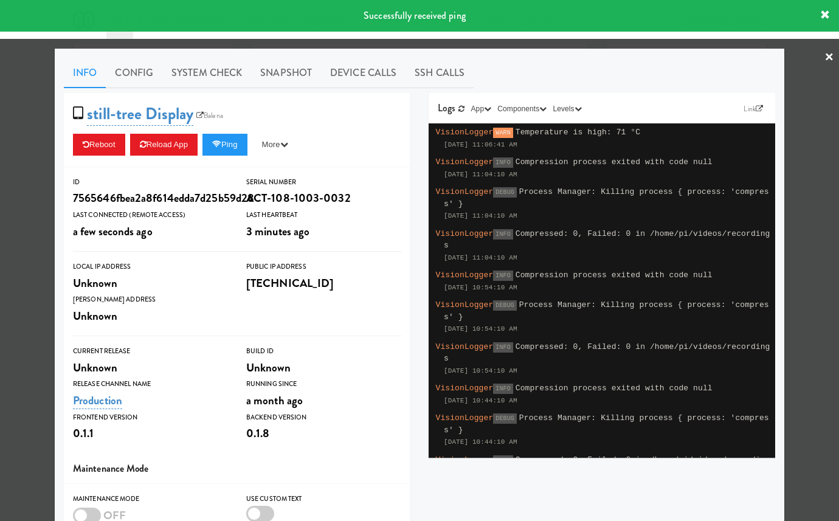
click at [40, 224] on div at bounding box center [419, 260] width 839 height 521
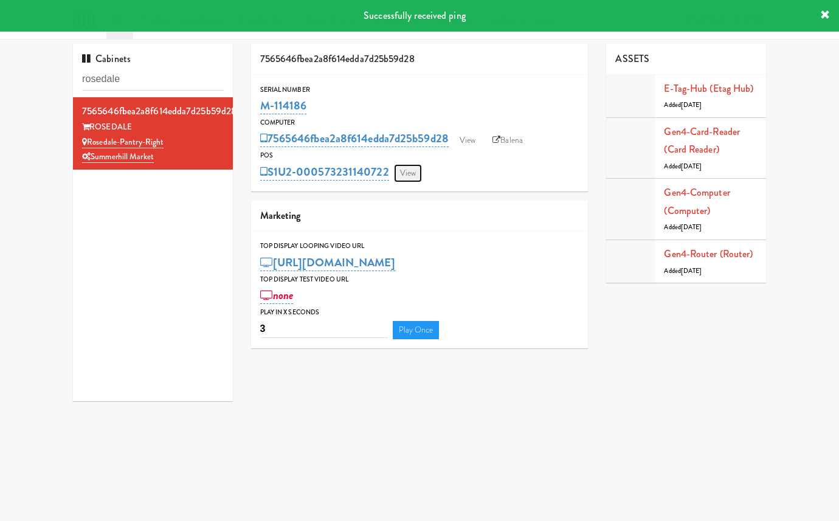
click at [418, 171] on link "View" at bounding box center [408, 173] width 28 height 18
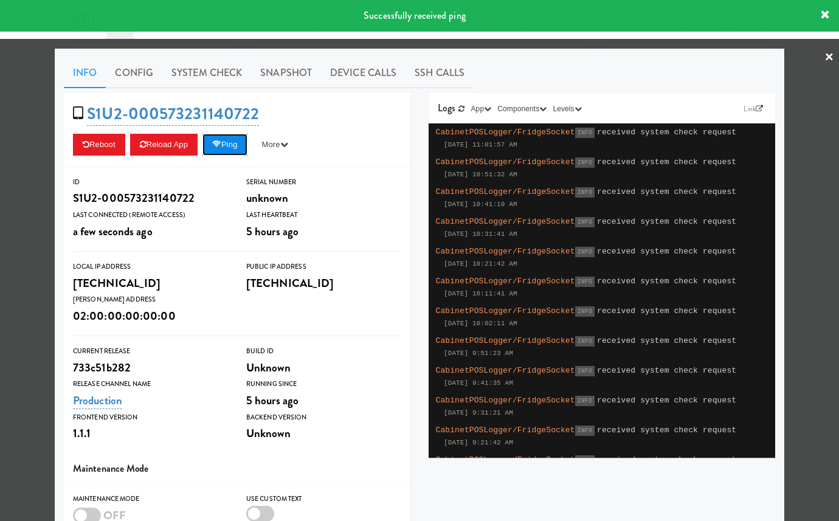
click at [240, 143] on button "Ping" at bounding box center [224, 145] width 45 height 22
click at [808, 63] on div at bounding box center [419, 260] width 839 height 521
